Goal: Transaction & Acquisition: Book appointment/travel/reservation

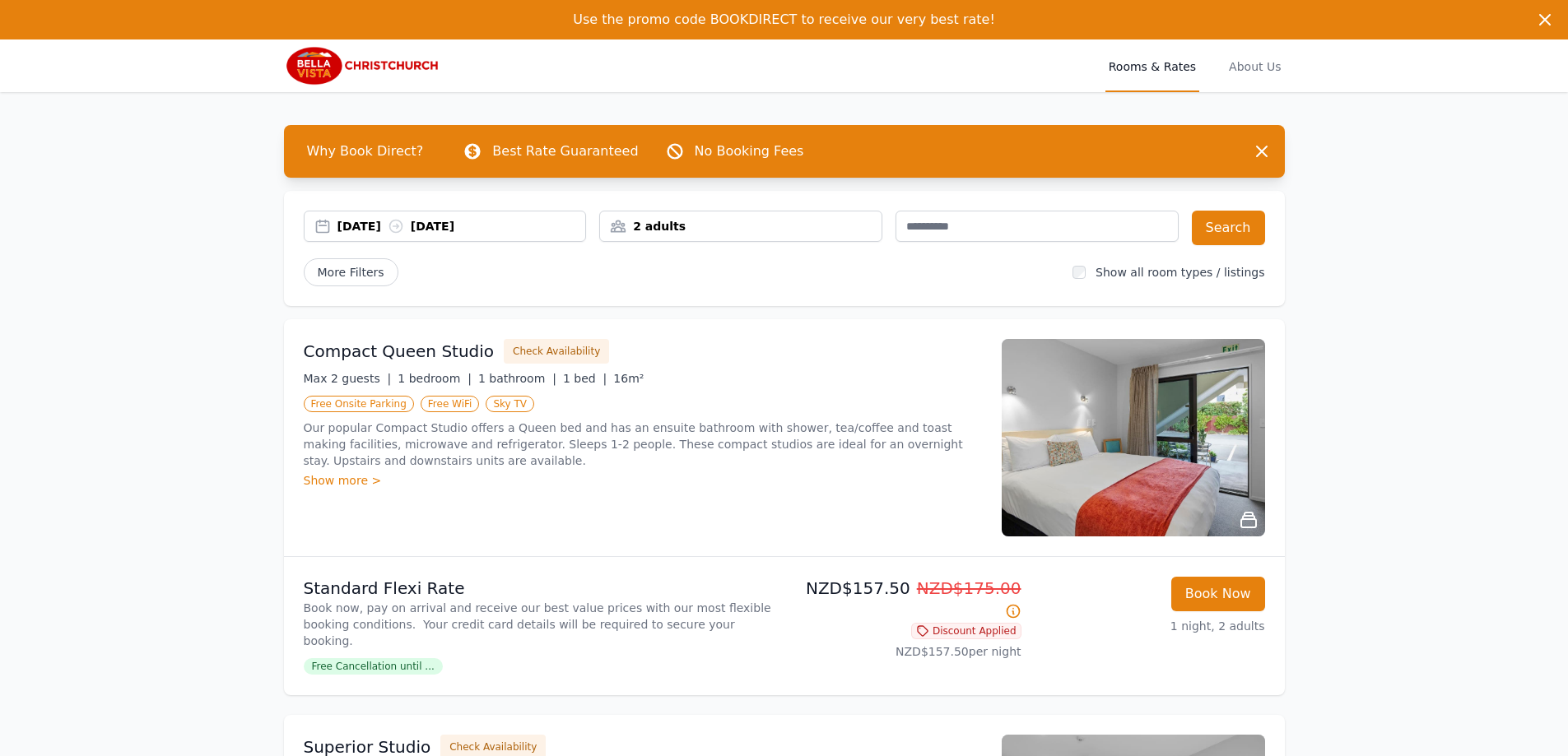
click at [332, 226] on div "[DATE] [DATE]" at bounding box center [445, 226] width 282 height 17
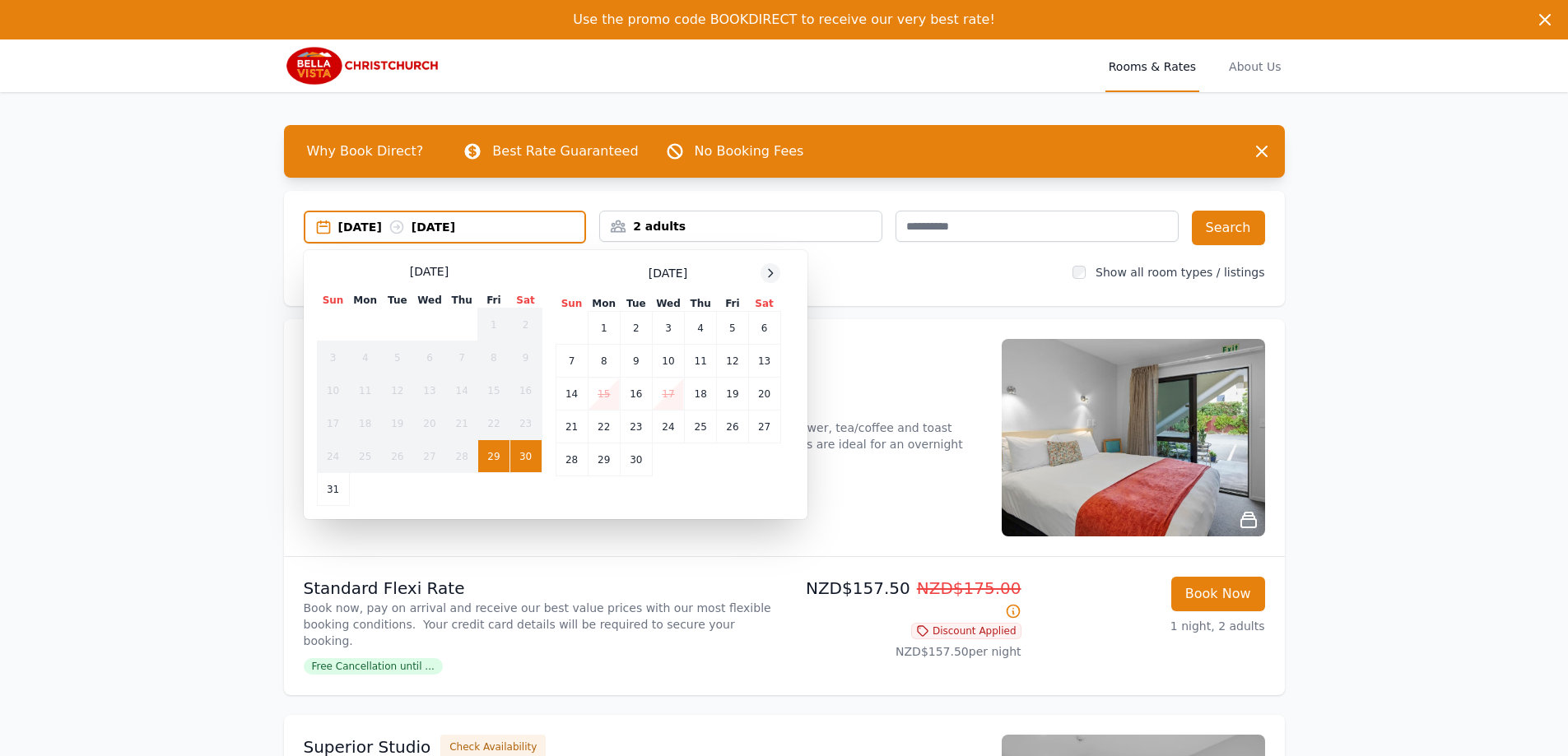
click at [773, 266] on div at bounding box center [770, 273] width 20 height 20
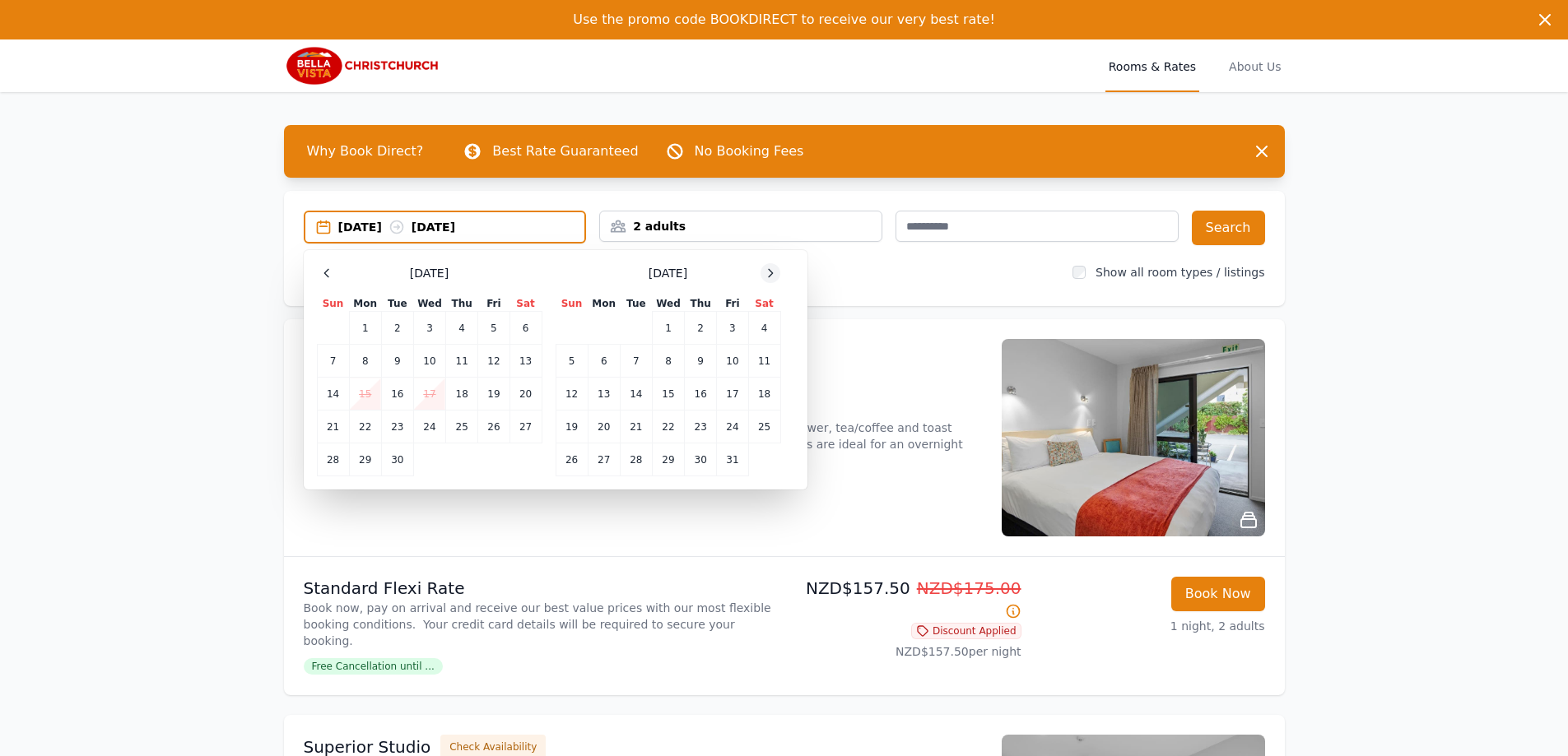
click at [770, 266] on div at bounding box center [770, 273] width 20 height 20
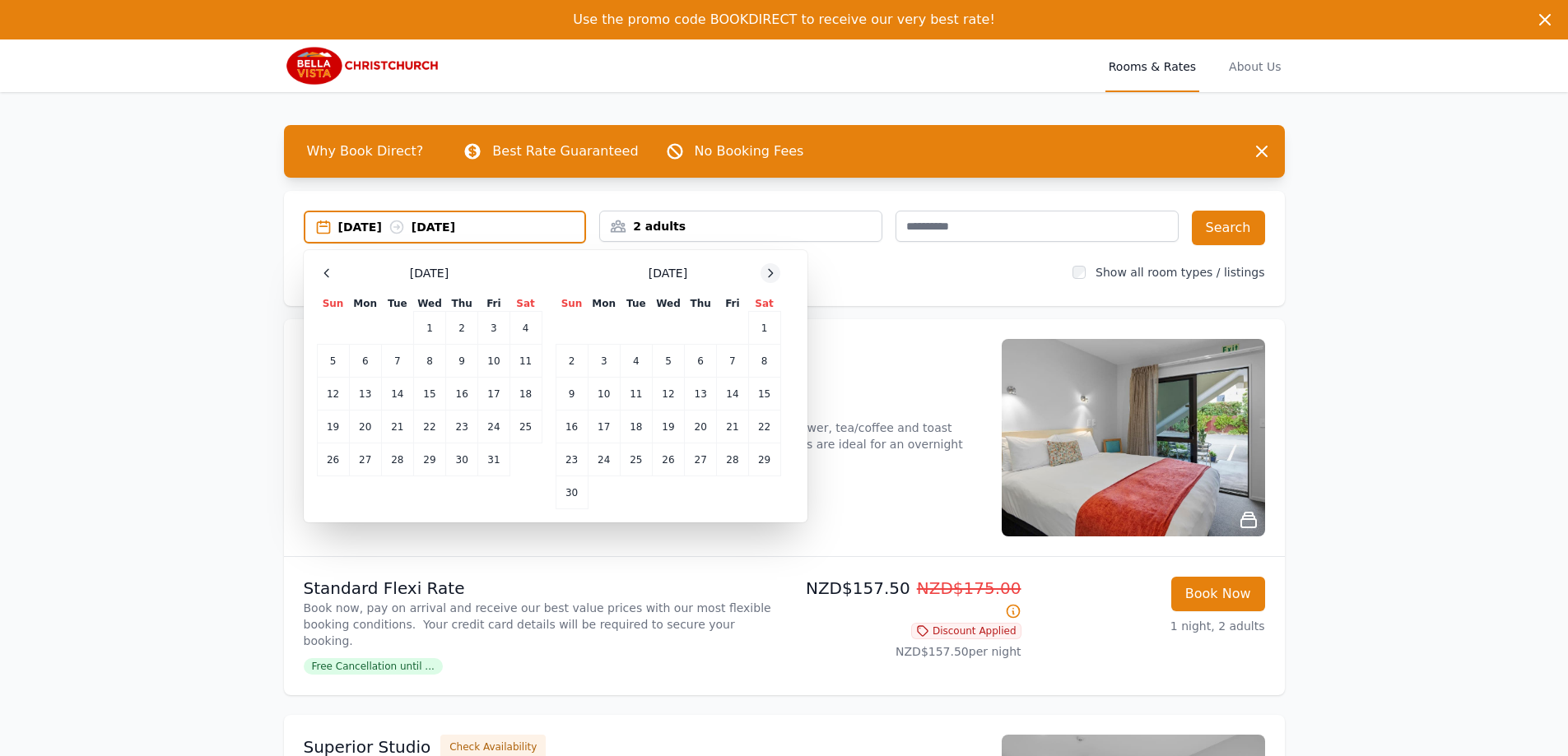
click at [770, 266] on div at bounding box center [770, 273] width 20 height 20
click at [765, 392] on td "20" at bounding box center [764, 393] width 32 height 33
click at [609, 430] on td "22" at bounding box center [603, 426] width 32 height 33
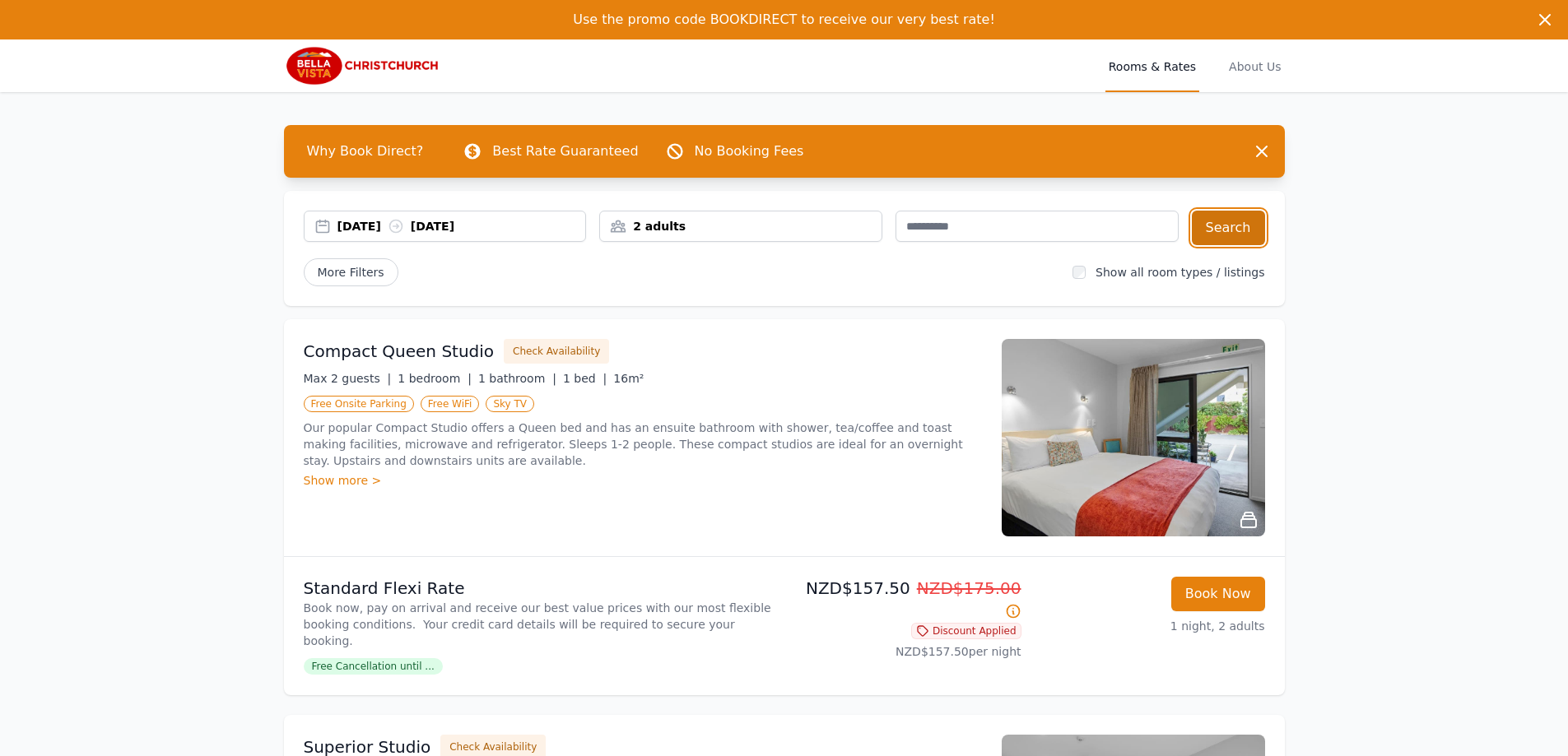
click at [1239, 224] on button "Search" at bounding box center [1229, 227] width 73 height 35
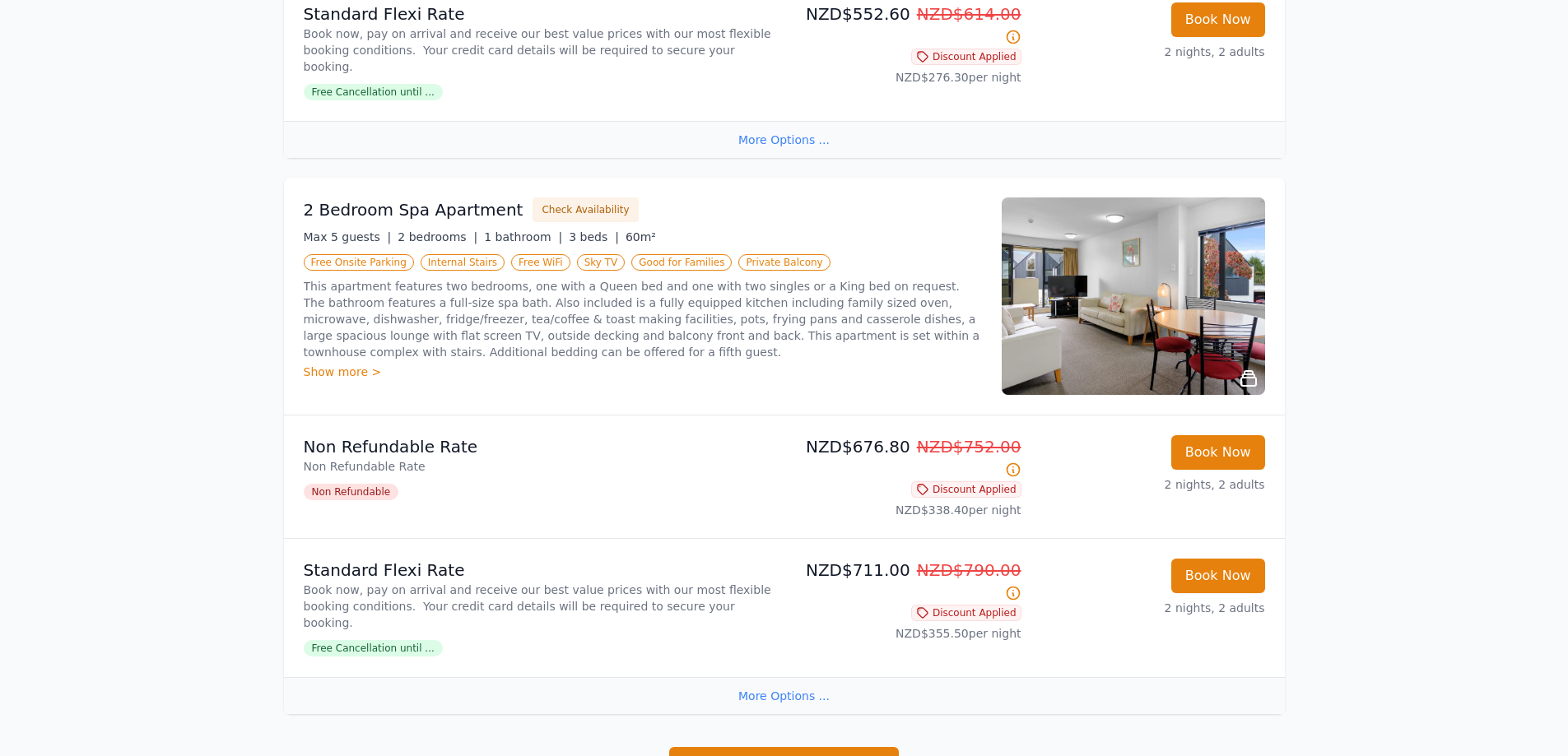
scroll to position [2451, 0]
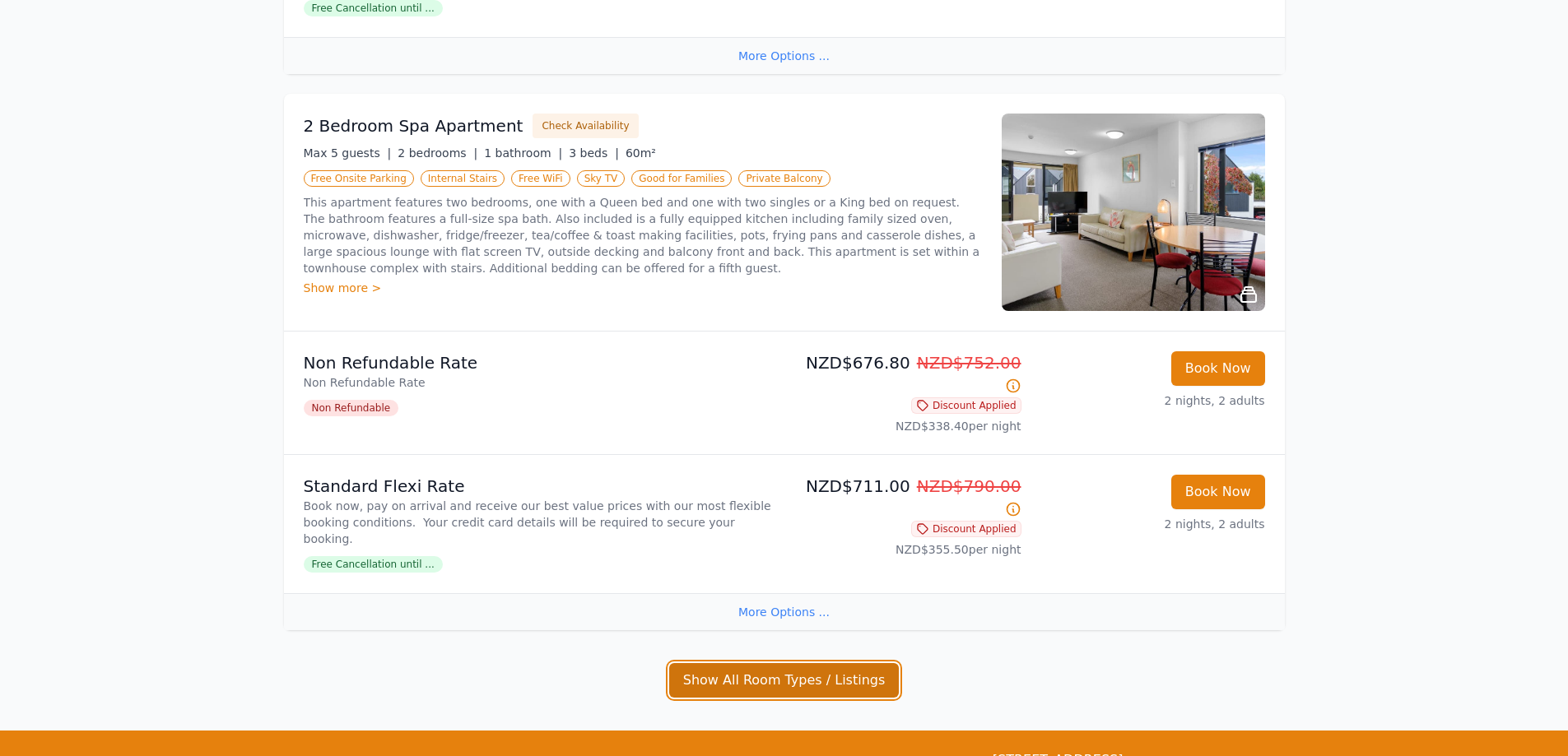
click at [713, 663] on button "Show All Room Types / Listings" at bounding box center [784, 680] width 230 height 35
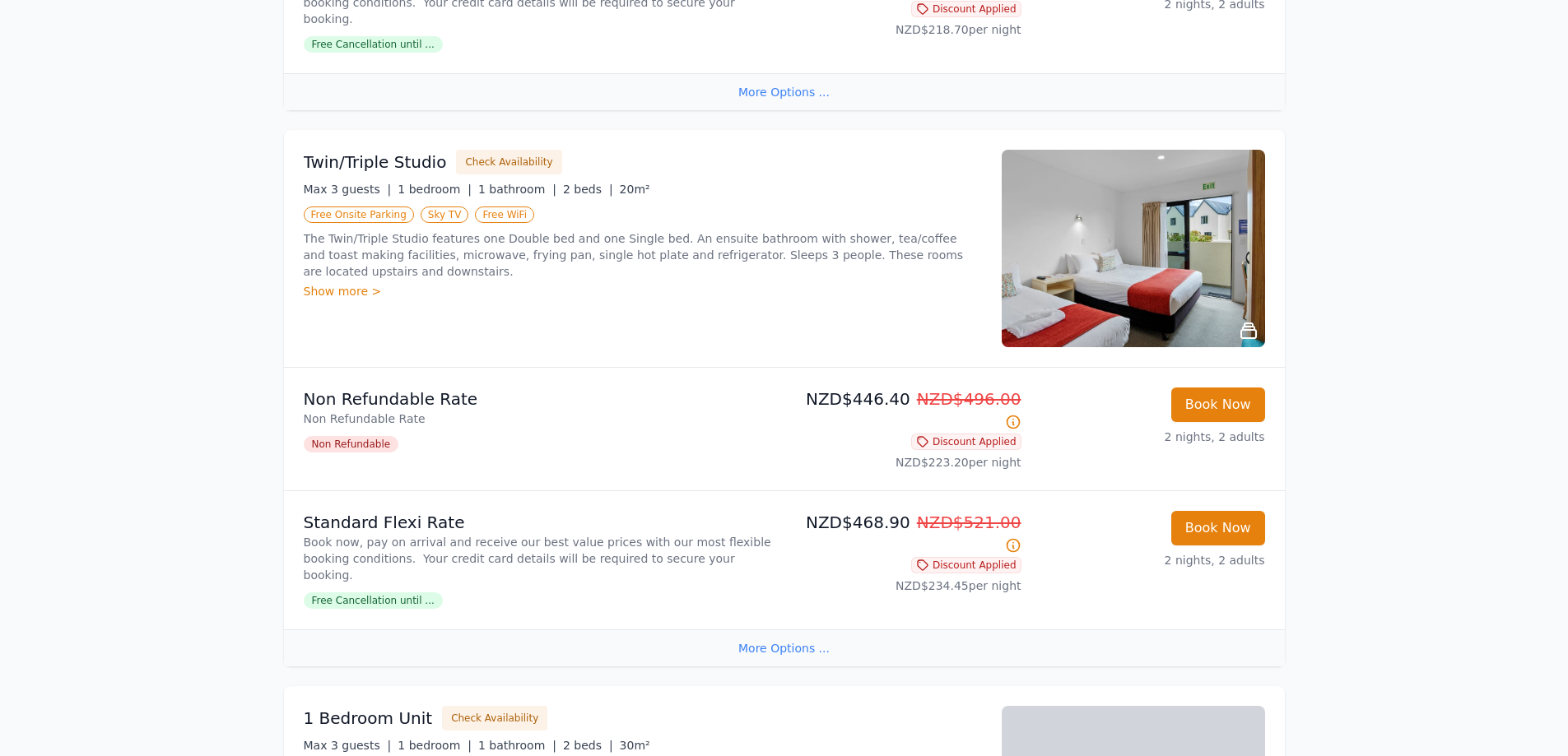
scroll to position [1299, 0]
